Goal: Information Seeking & Learning: Learn about a topic

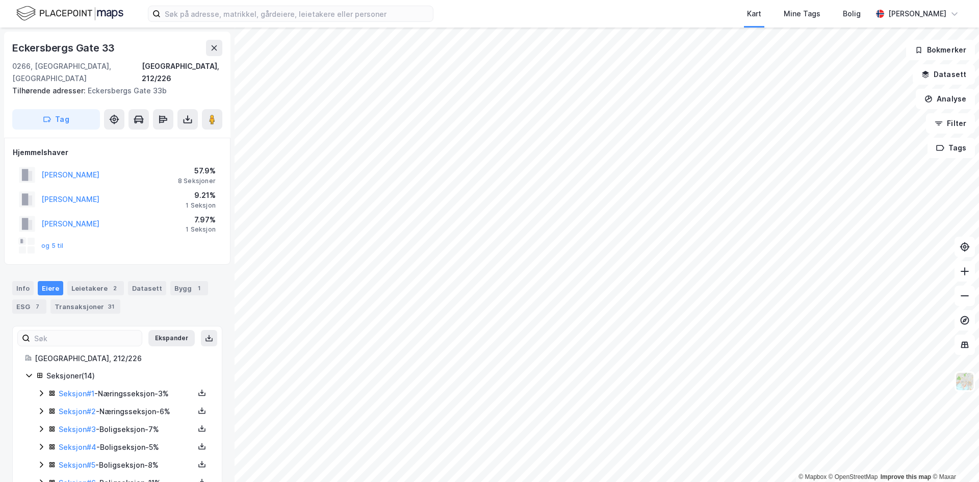
scroll to position [1, 0]
click at [208, 49] on button at bounding box center [214, 47] width 16 height 16
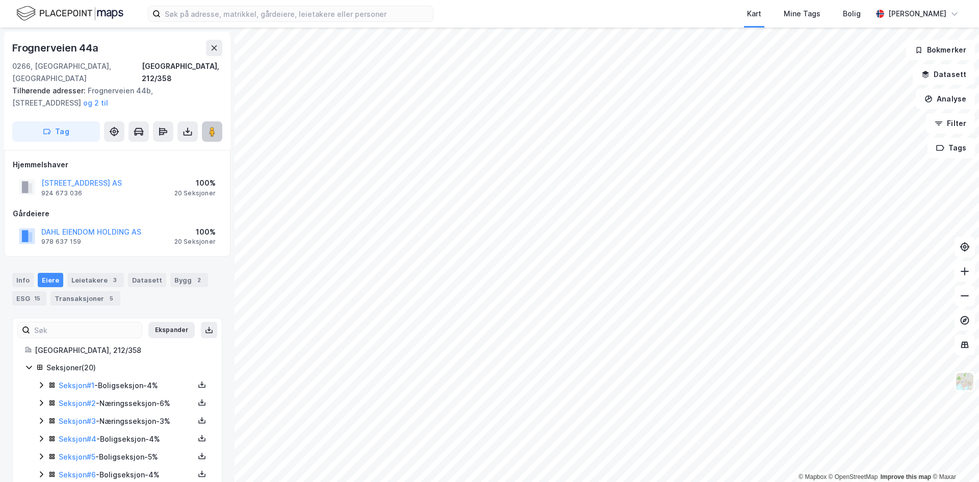
click at [215, 126] on image at bounding box center [212, 131] width 6 height 10
click at [209, 47] on button at bounding box center [214, 48] width 16 height 16
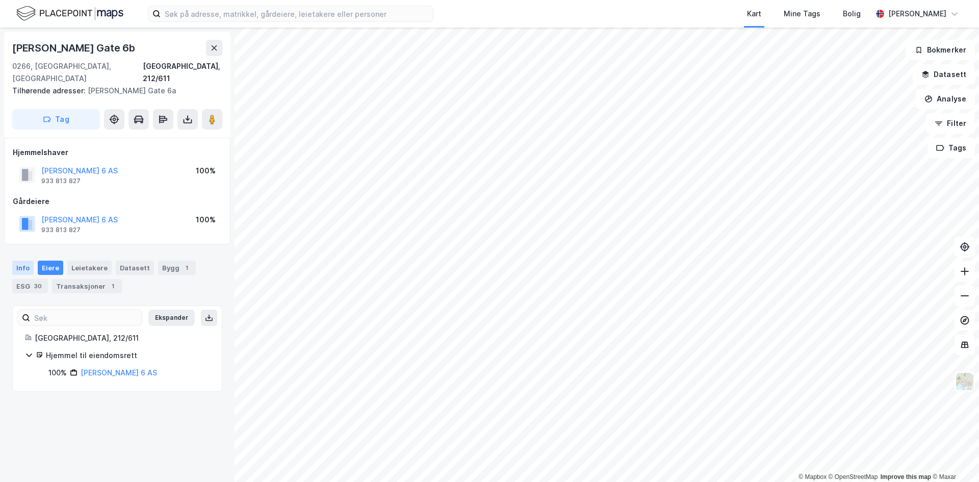
click at [22, 260] on div "Info" at bounding box center [22, 267] width 21 height 14
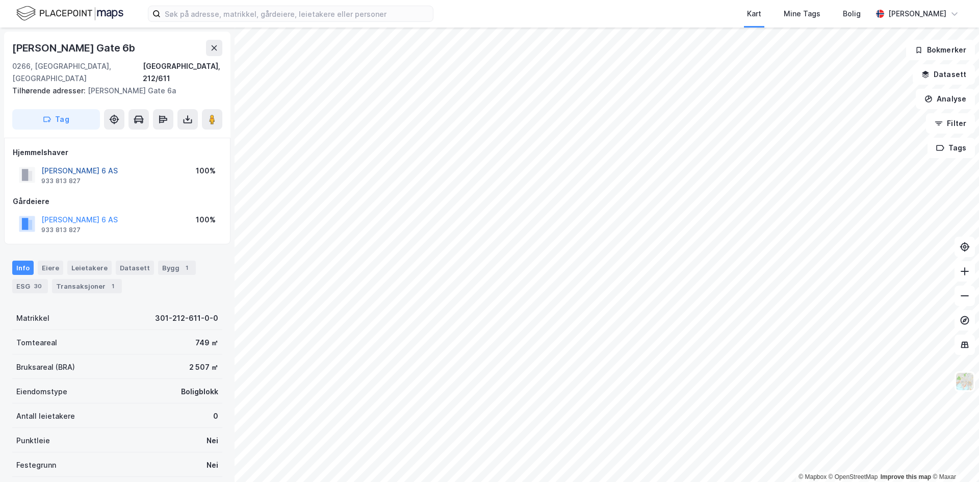
click at [0, 0] on button "Magnus Bergsg 6 AS" at bounding box center [0, 0] width 0 height 0
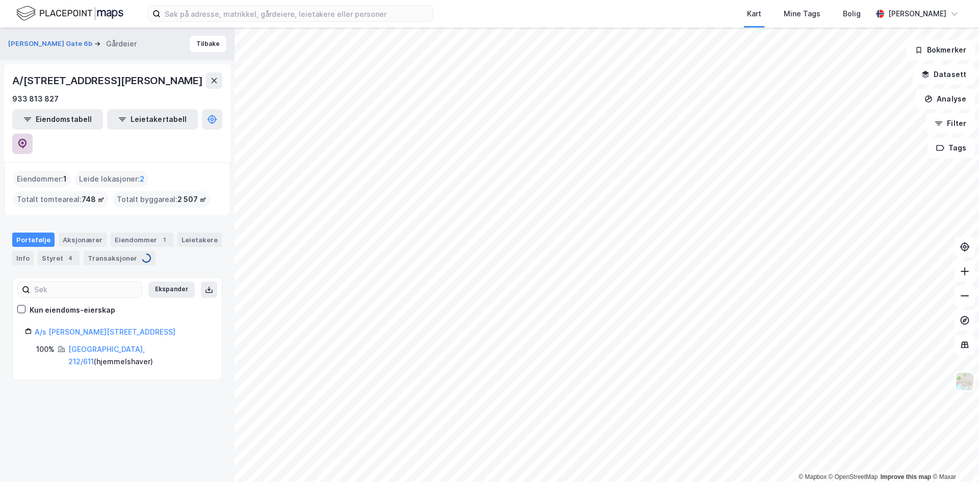
click at [33, 134] on button at bounding box center [22, 144] width 20 height 20
click at [208, 45] on button "Tilbake" at bounding box center [208, 44] width 37 height 16
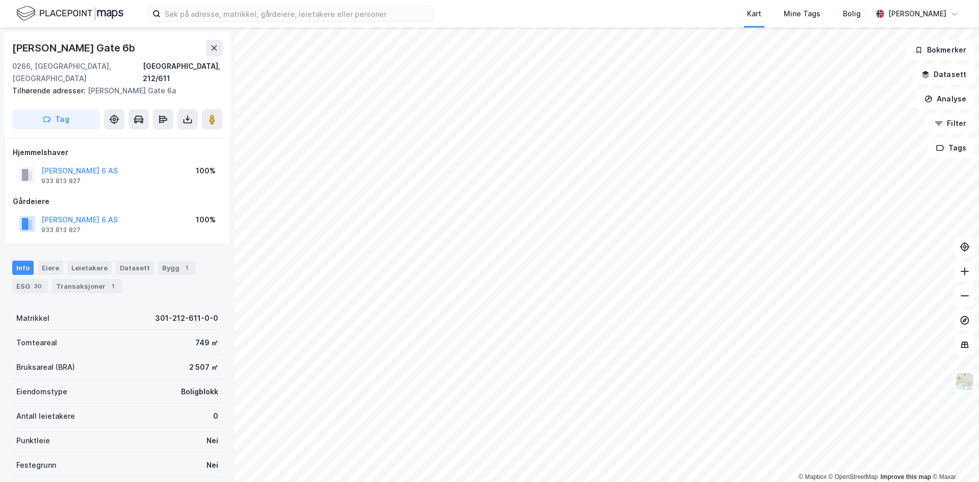
scroll to position [1, 0]
click at [213, 48] on icon at bounding box center [215, 46] width 6 height 5
